Goal: Find contact information: Find contact information

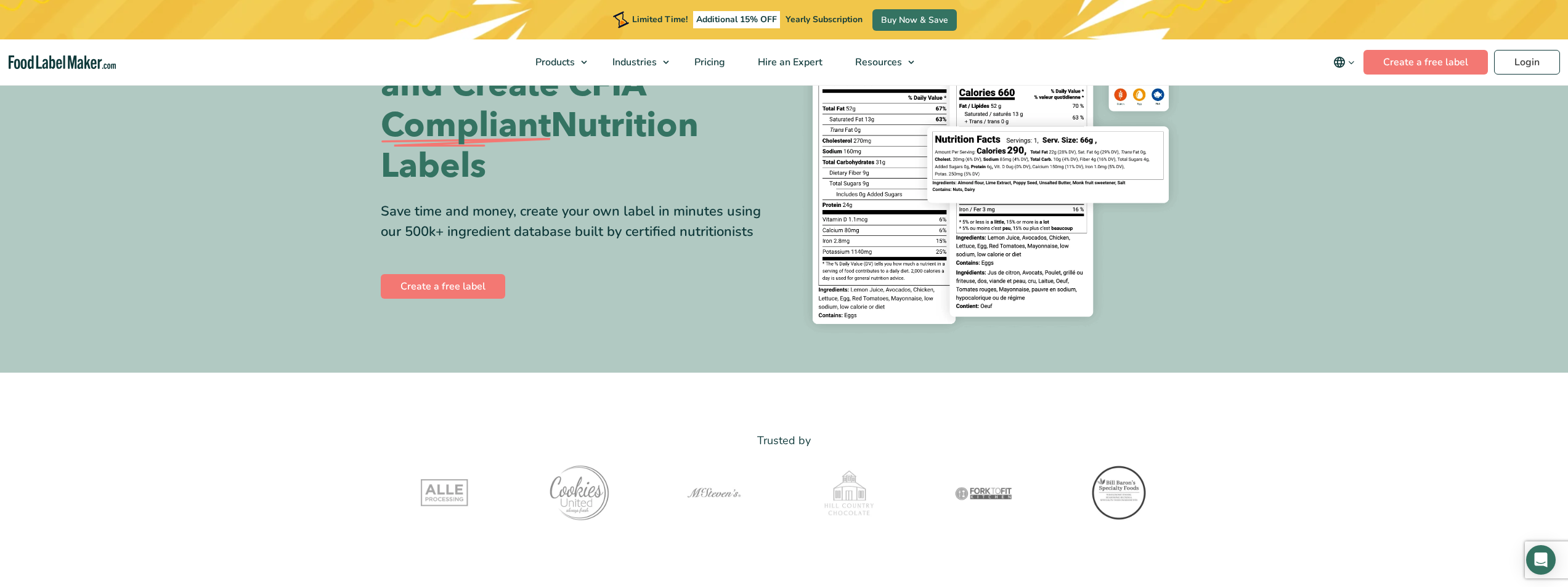
scroll to position [185, 0]
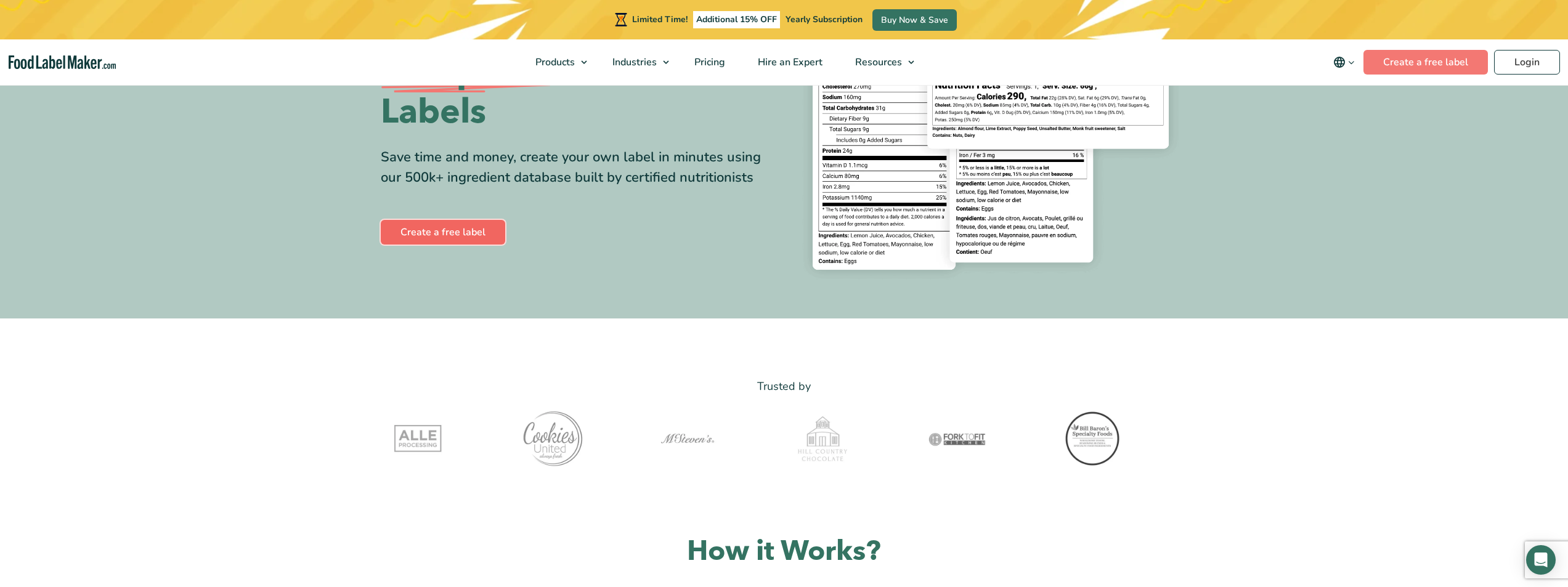
click at [398, 233] on link "Create a free label" at bounding box center [443, 233] width 125 height 24
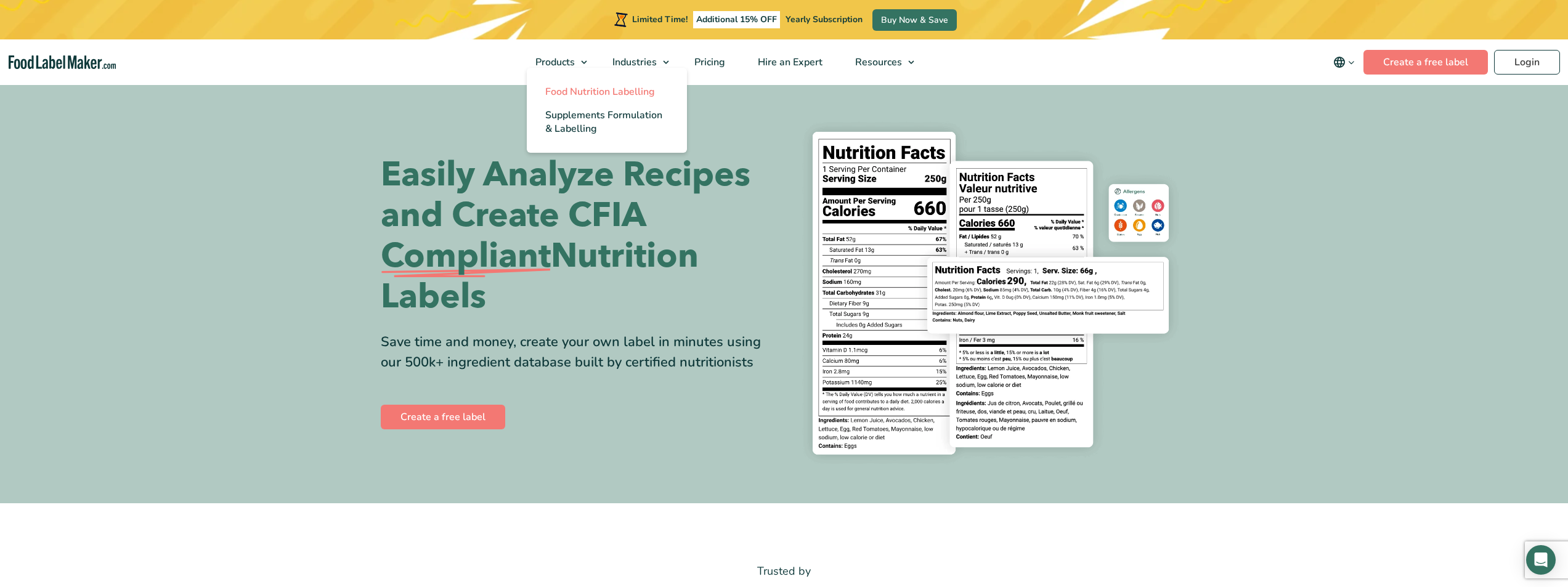
click at [593, 91] on span "Food Nutrition Labelling" at bounding box center [600, 92] width 110 height 13
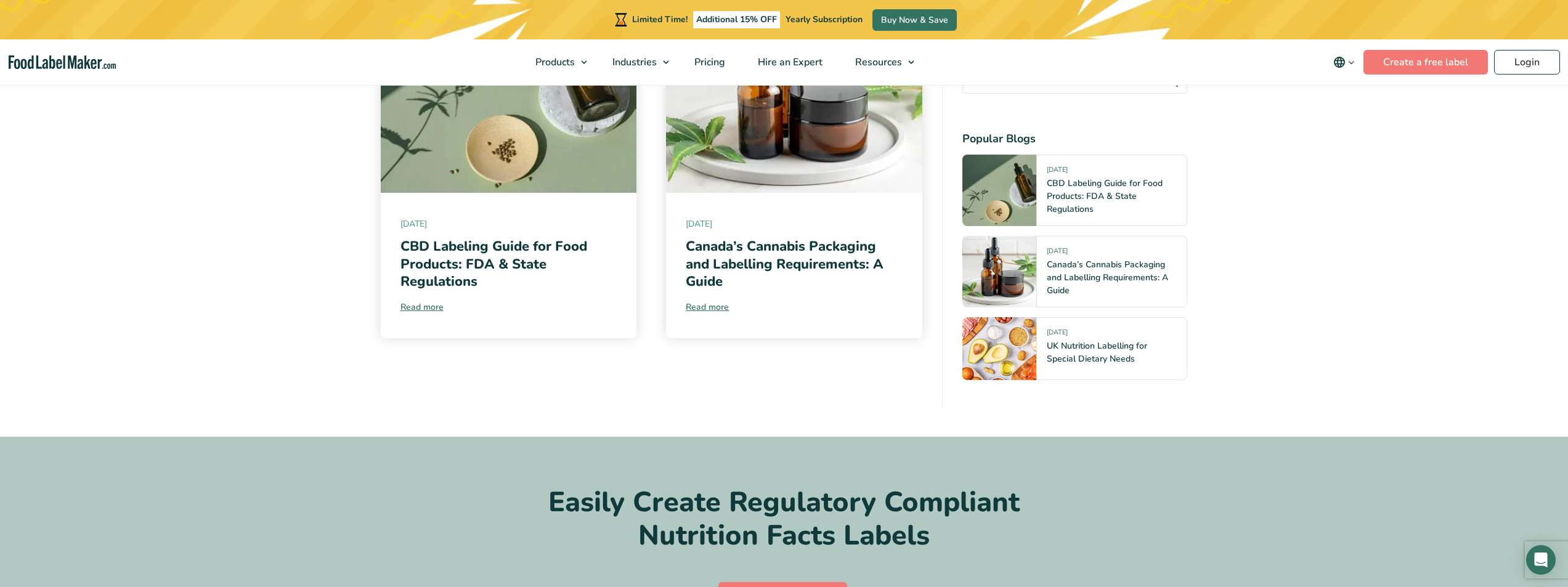
scroll to position [5424, 0]
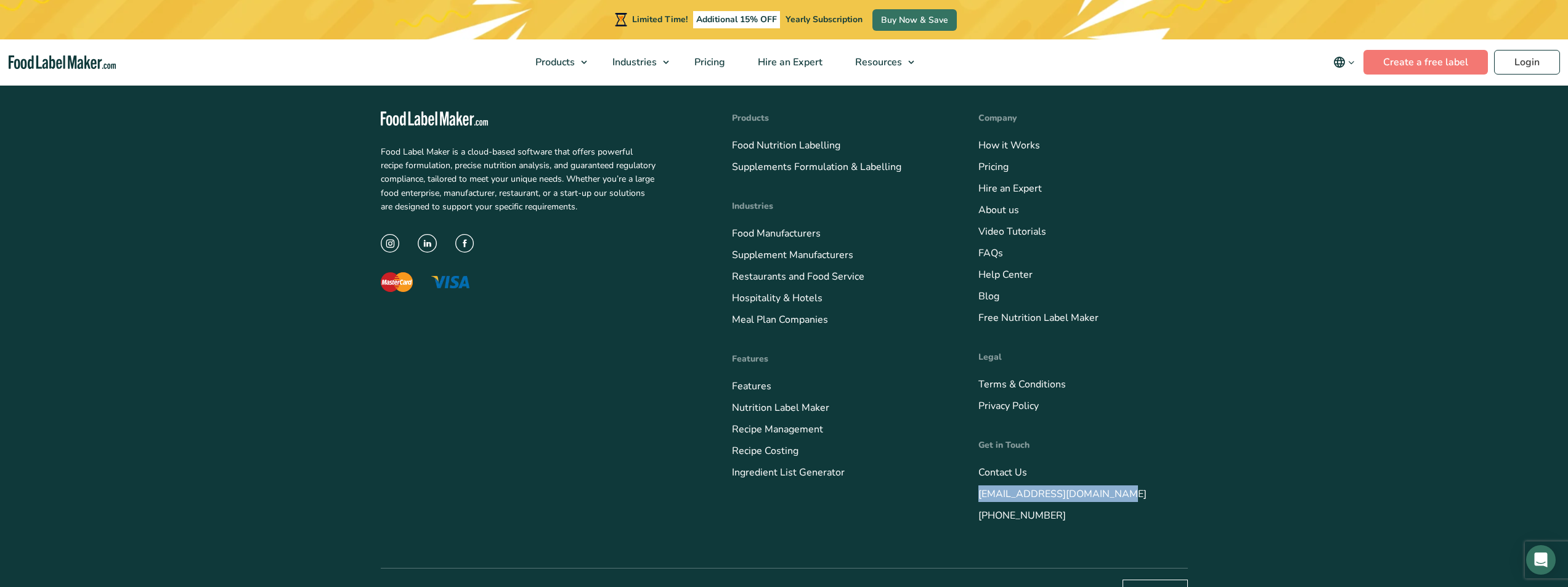
drag, startPoint x: 1123, startPoint y: 472, endPoint x: 971, endPoint y: 458, distance: 152.6
click at [971, 458] on div "Food Label Maker is a cloud-based software that offers powerful recipe formulat…" at bounding box center [784, 318] width 807 height 501
copy link "[EMAIL_ADDRESS][DOMAIN_NAME]"
